Goal: Information Seeking & Learning: Understand process/instructions

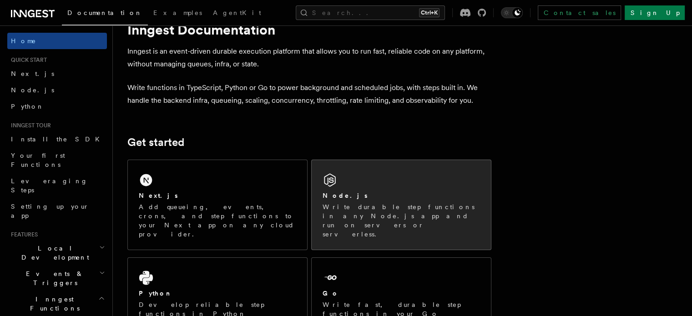
scroll to position [46, 0]
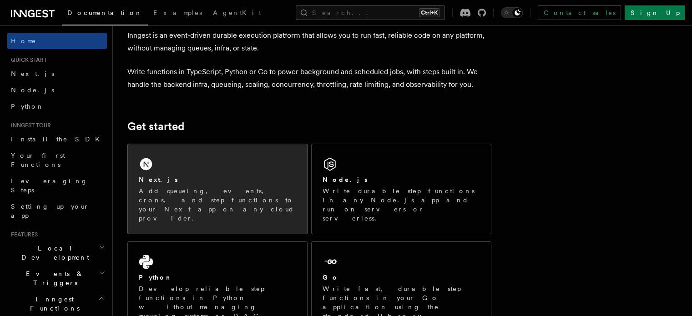
click at [202, 181] on div "Next.js" at bounding box center [217, 180] width 157 height 10
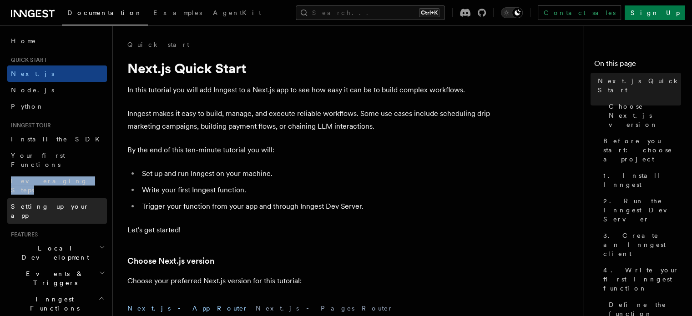
drag, startPoint x: 5, startPoint y: 181, endPoint x: 7, endPoint y: 196, distance: 15.1
click at [7, 196] on header "Search... Documentation Examples AgentKit Home Quick start Next.js Node.js Pyth…" at bounding box center [56, 170] width 113 height 291
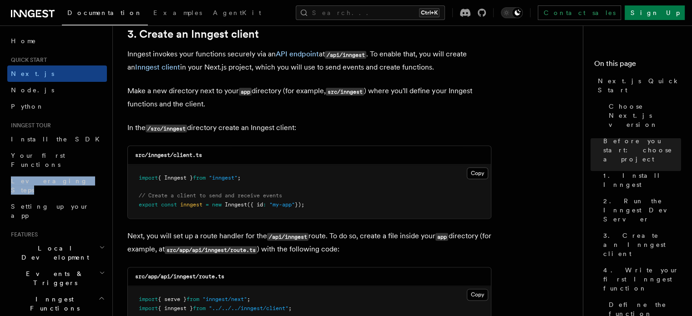
scroll to position [1092, 0]
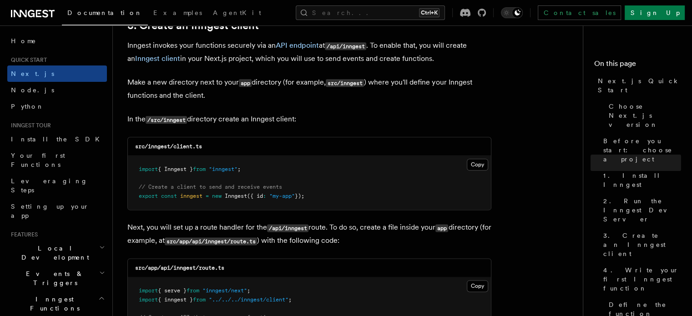
click at [246, 225] on p "Next, you will set up a route handler for the /api/inngest route. To do so, cre…" at bounding box center [309, 234] width 364 height 26
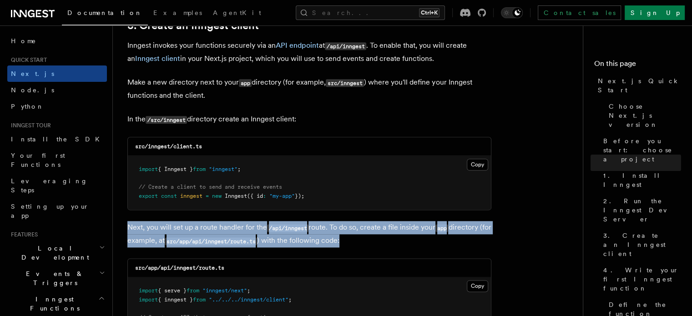
click at [246, 225] on p "Next, you will set up a route handler for the /api/inngest route. To do so, cre…" at bounding box center [309, 234] width 364 height 26
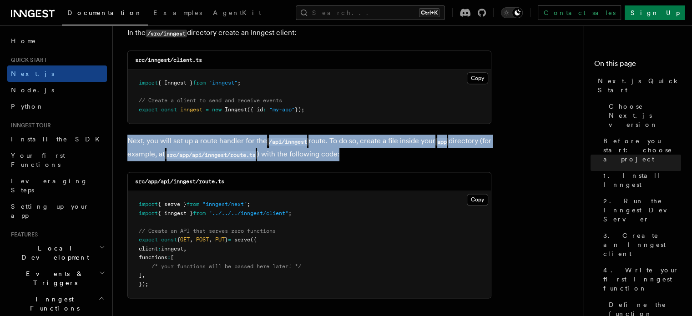
scroll to position [1183, 0]
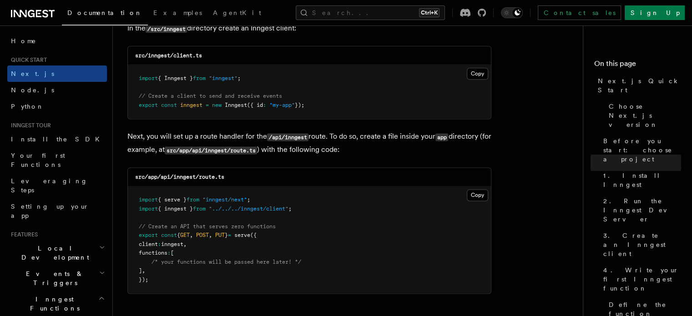
click at [240, 230] on span "// Create an API that serves zero functions" at bounding box center [207, 226] width 137 height 6
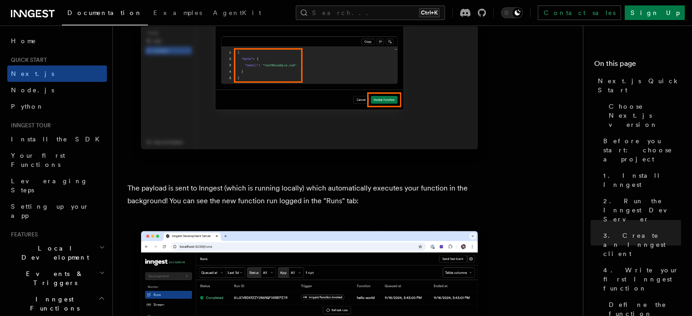
scroll to position [2958, 0]
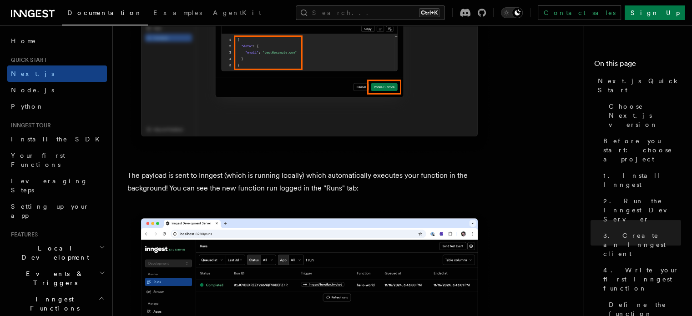
drag, startPoint x: 291, startPoint y: 80, endPoint x: 295, endPoint y: 75, distance: 6.5
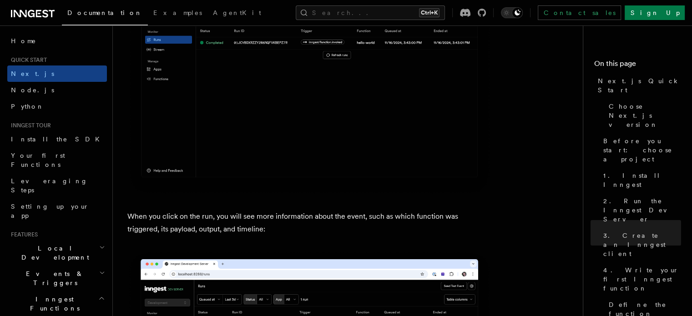
scroll to position [3192, 0]
